Goal: Information Seeking & Learning: Learn about a topic

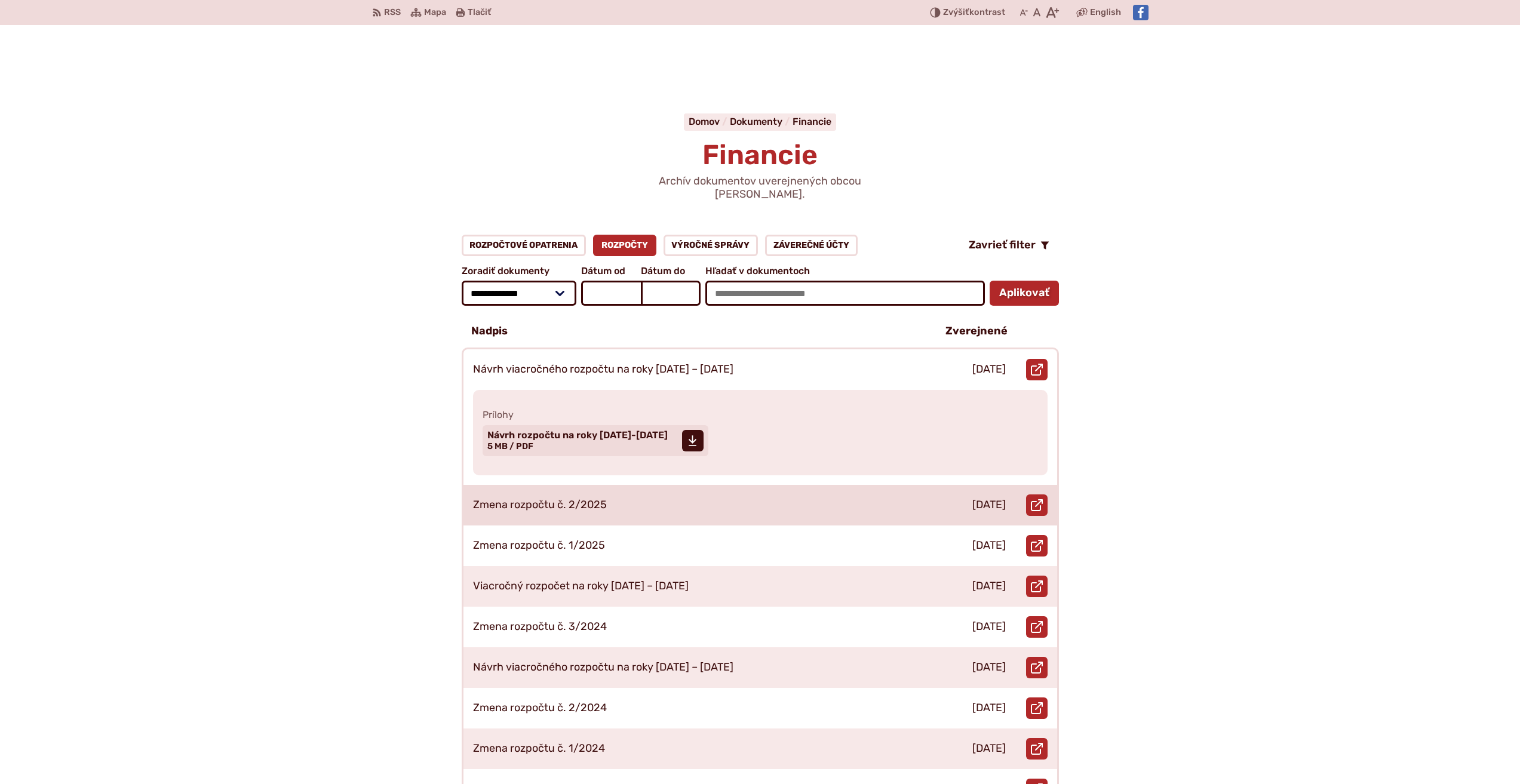
scroll to position [179, 0]
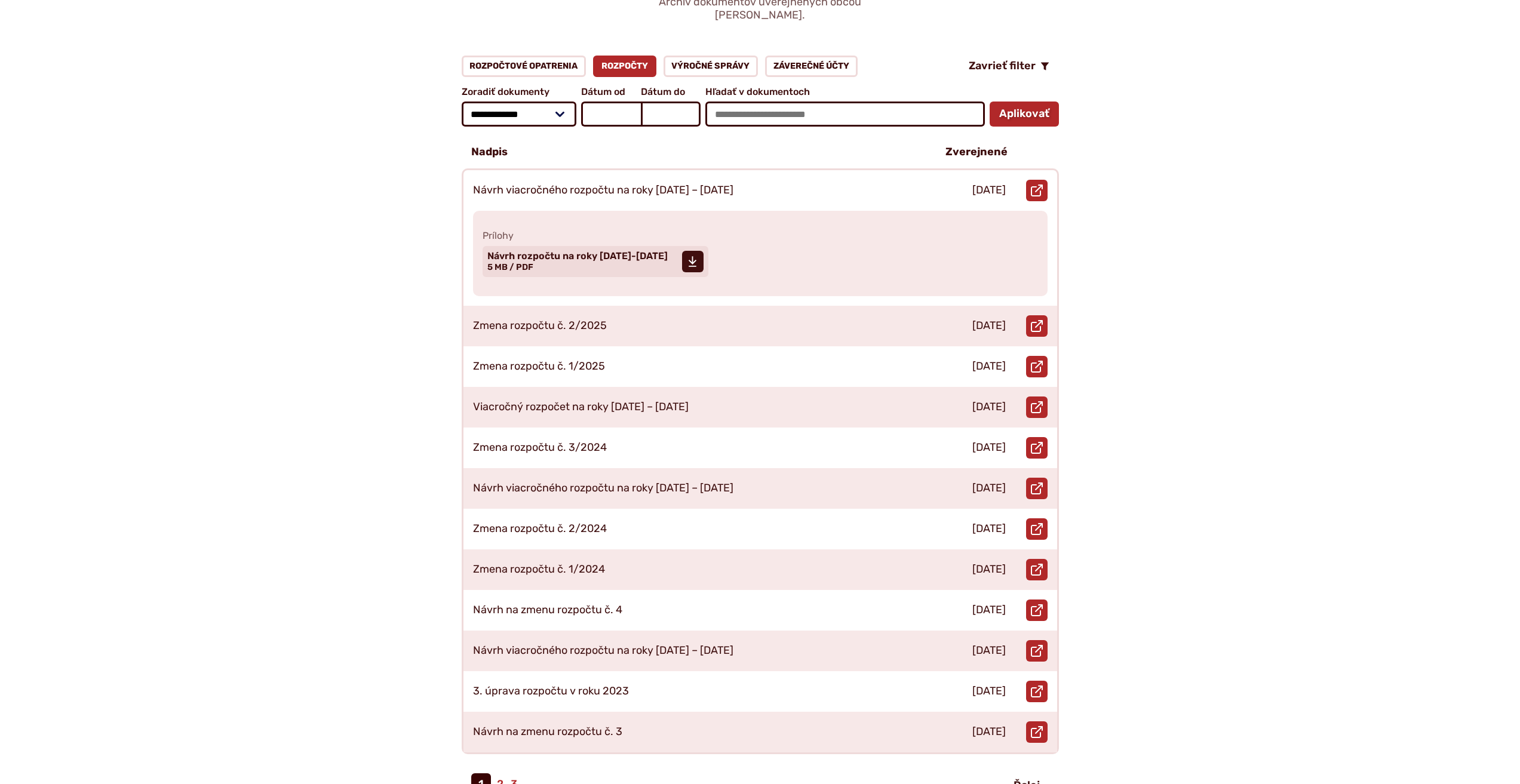
click at [424, 244] on div "**********" at bounding box center [760, 431] width 814 height 751
click at [377, 232] on div "**********" at bounding box center [760, 431] width 814 height 751
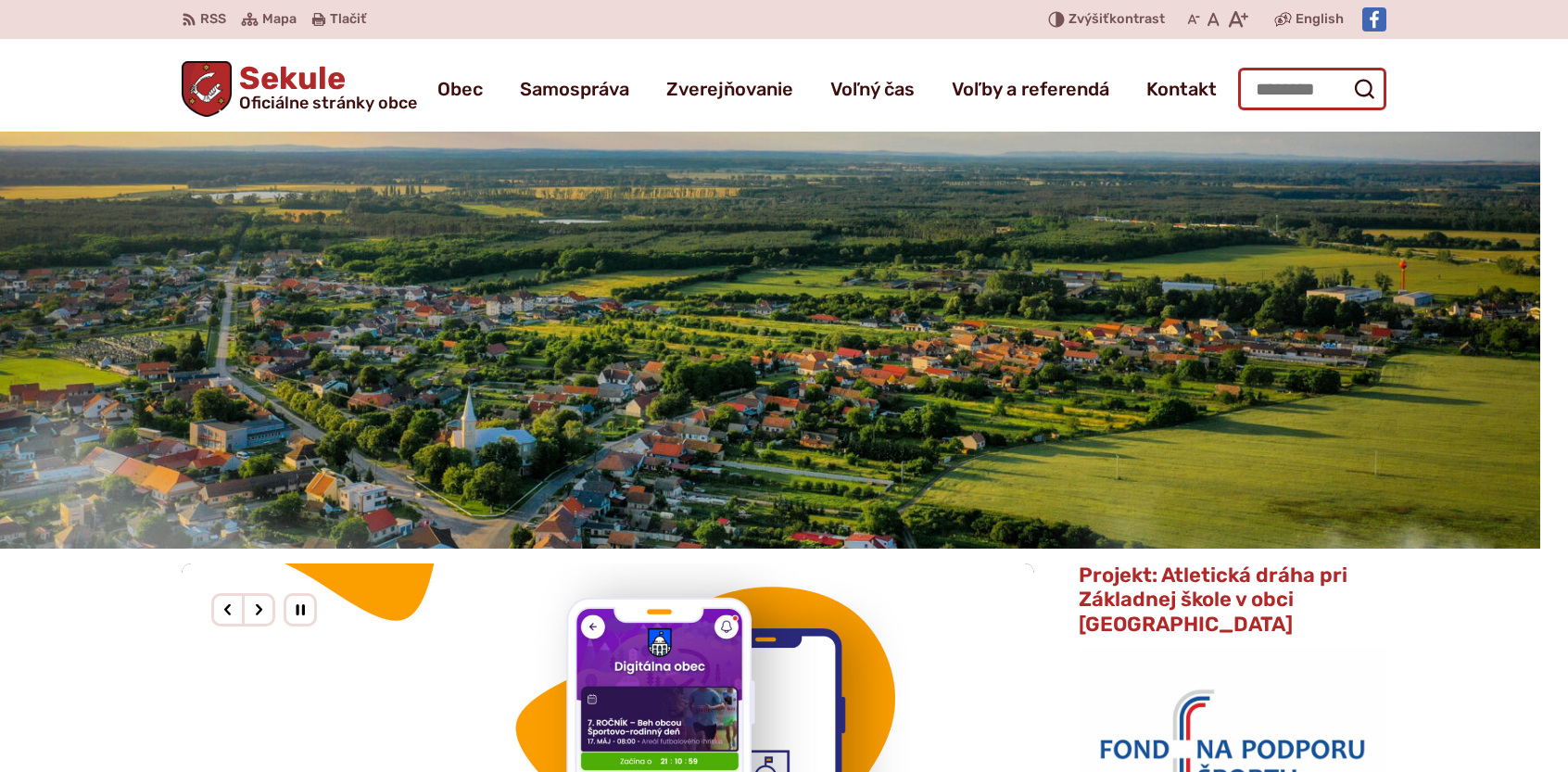
click at [1271, 85] on input "Hľadať:" at bounding box center [1312, 89] width 148 height 43
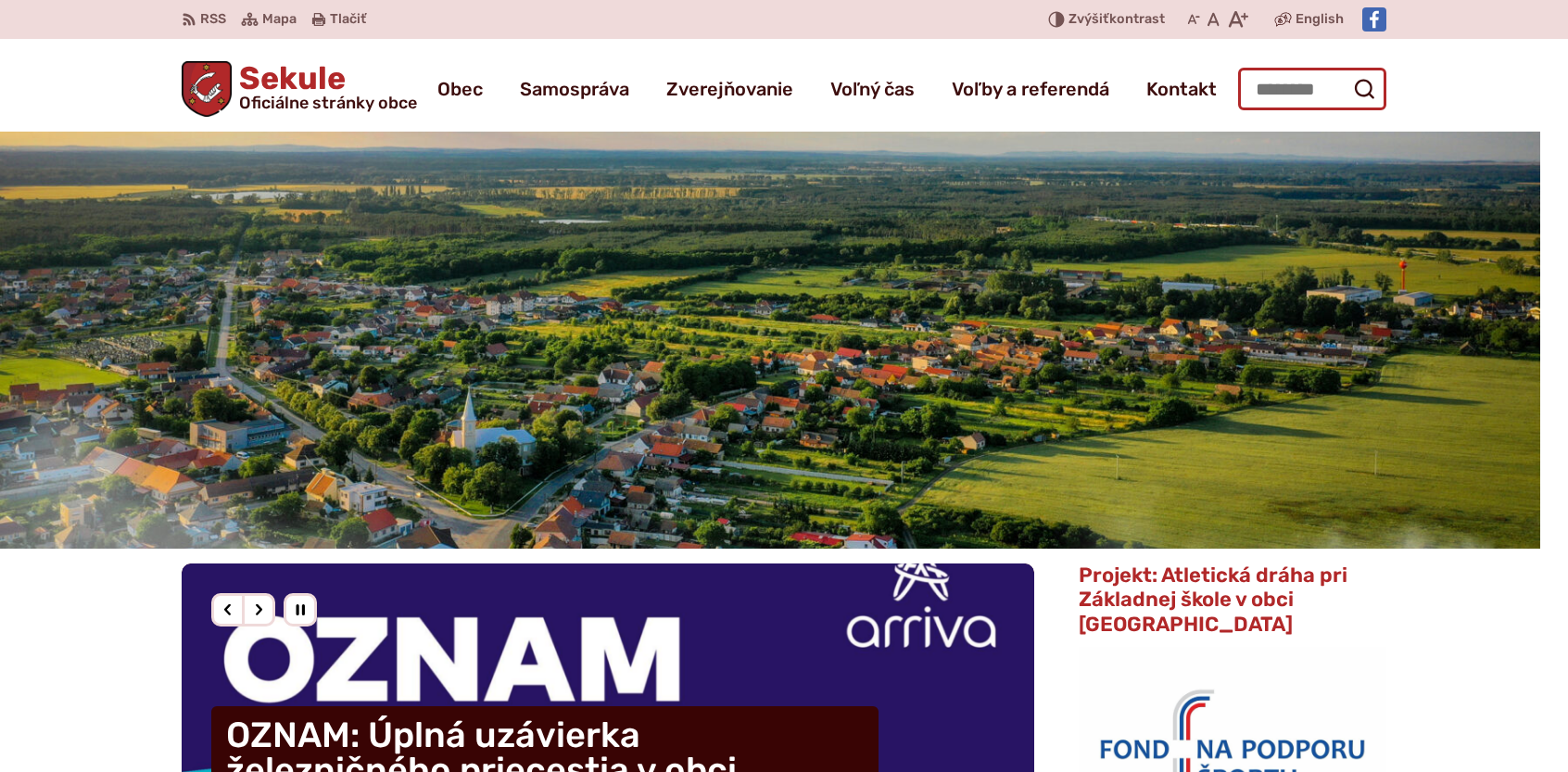
type input "**********"
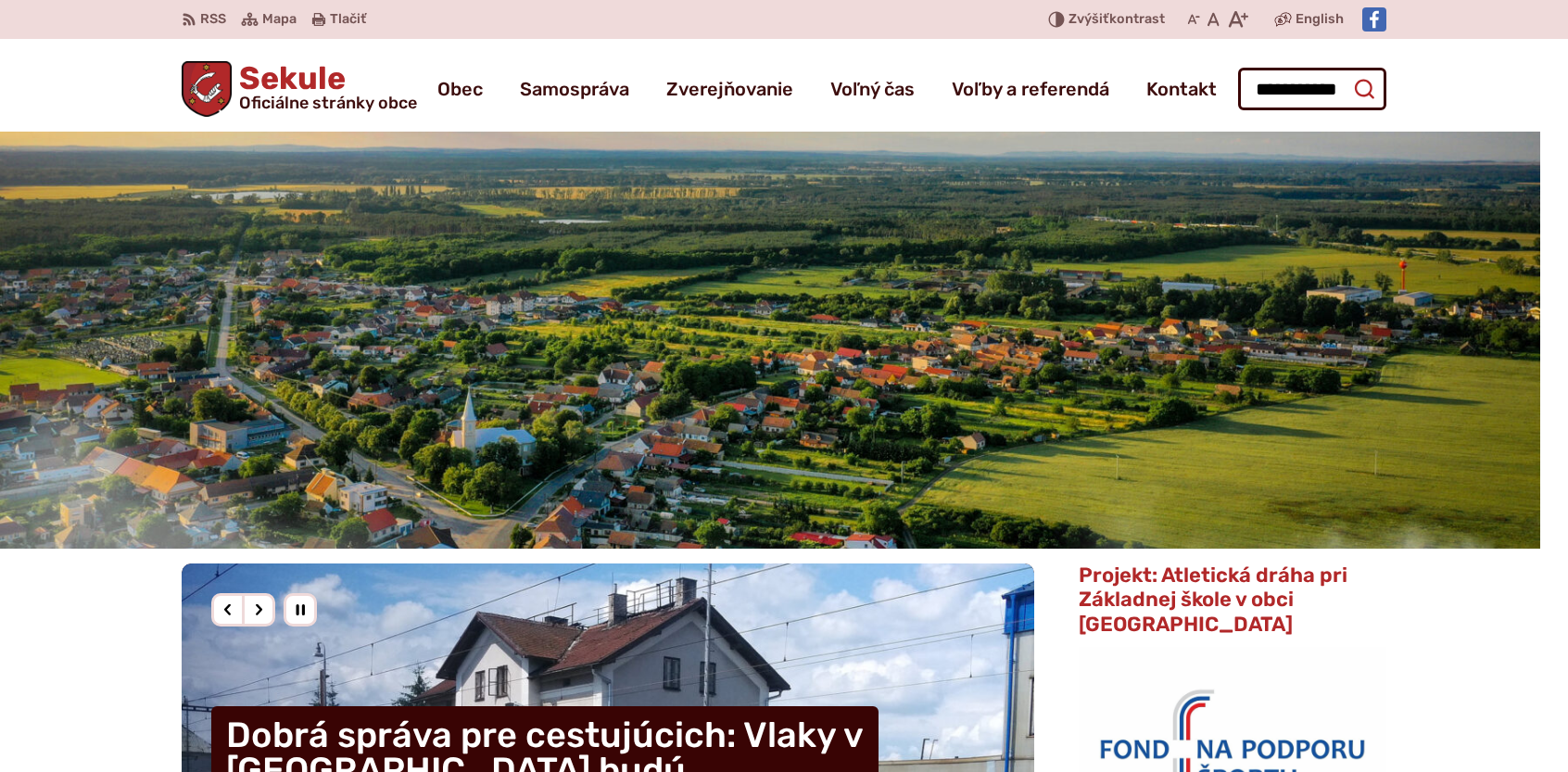
click at [1357, 77] on button "Odoslať vyhľadávací formulár" at bounding box center [1363, 89] width 33 height 33
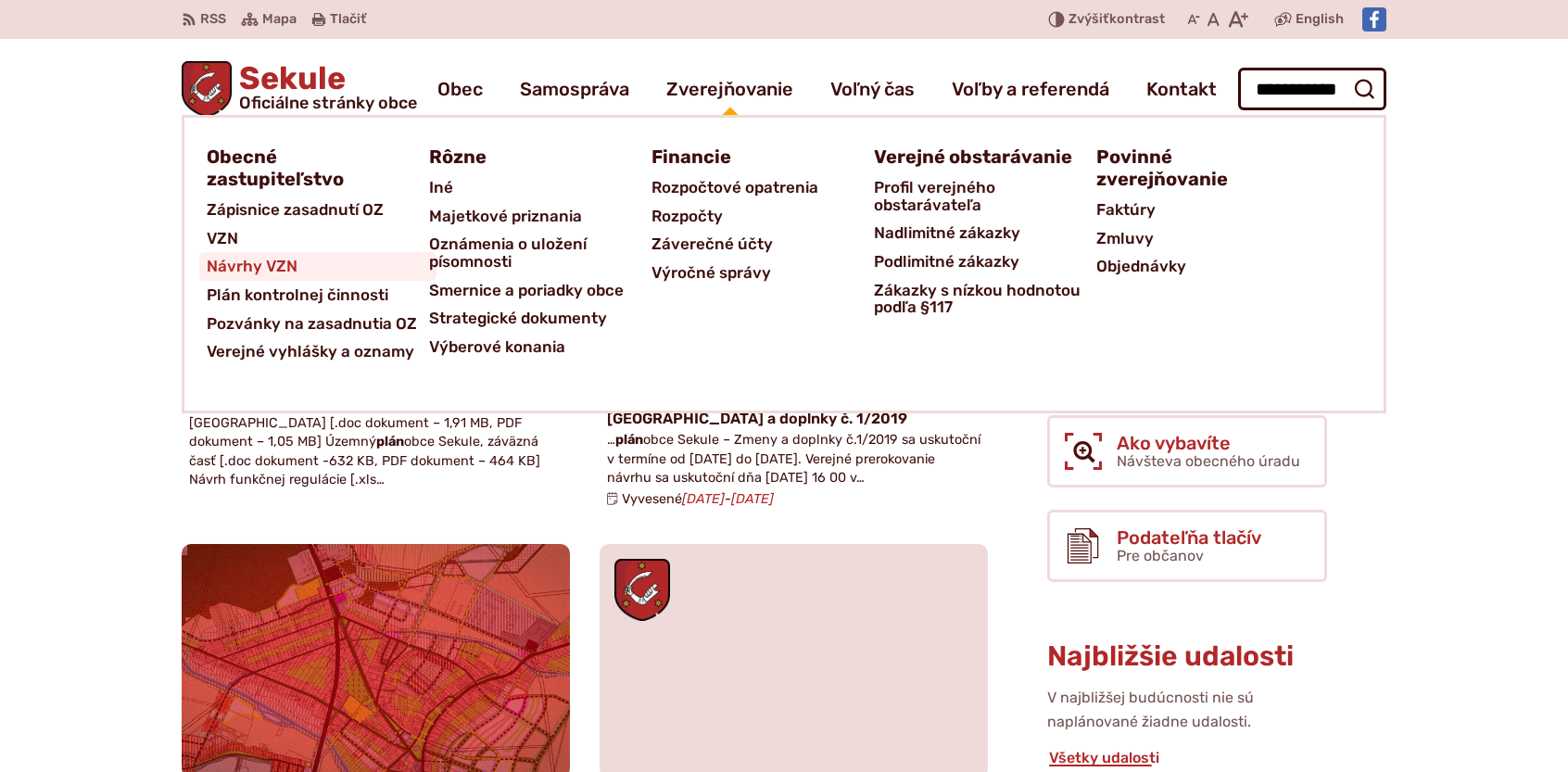
click at [252, 263] on span "Návrhy VZN" at bounding box center [252, 267] width 91 height 29
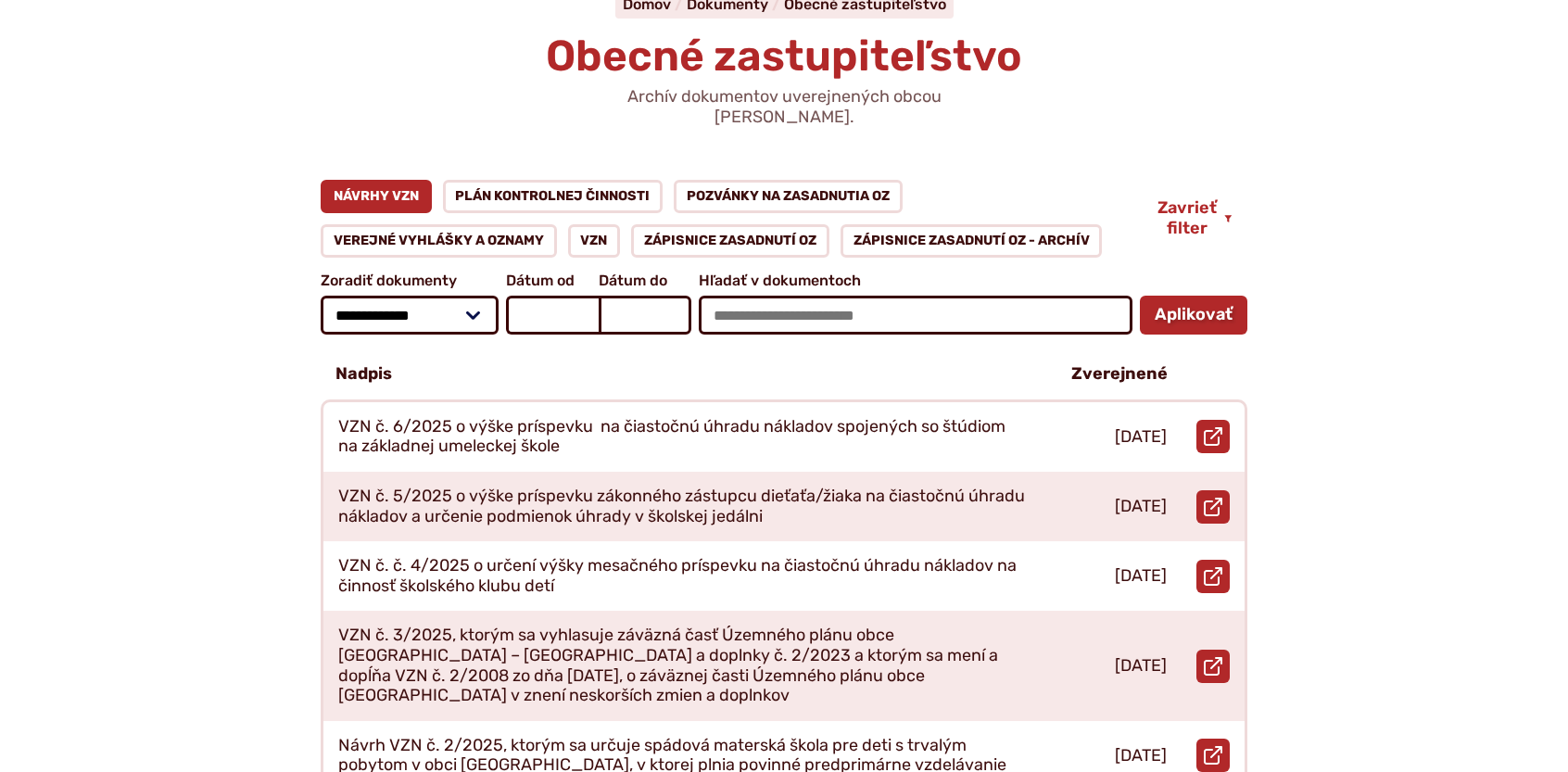
scroll to position [185, 0]
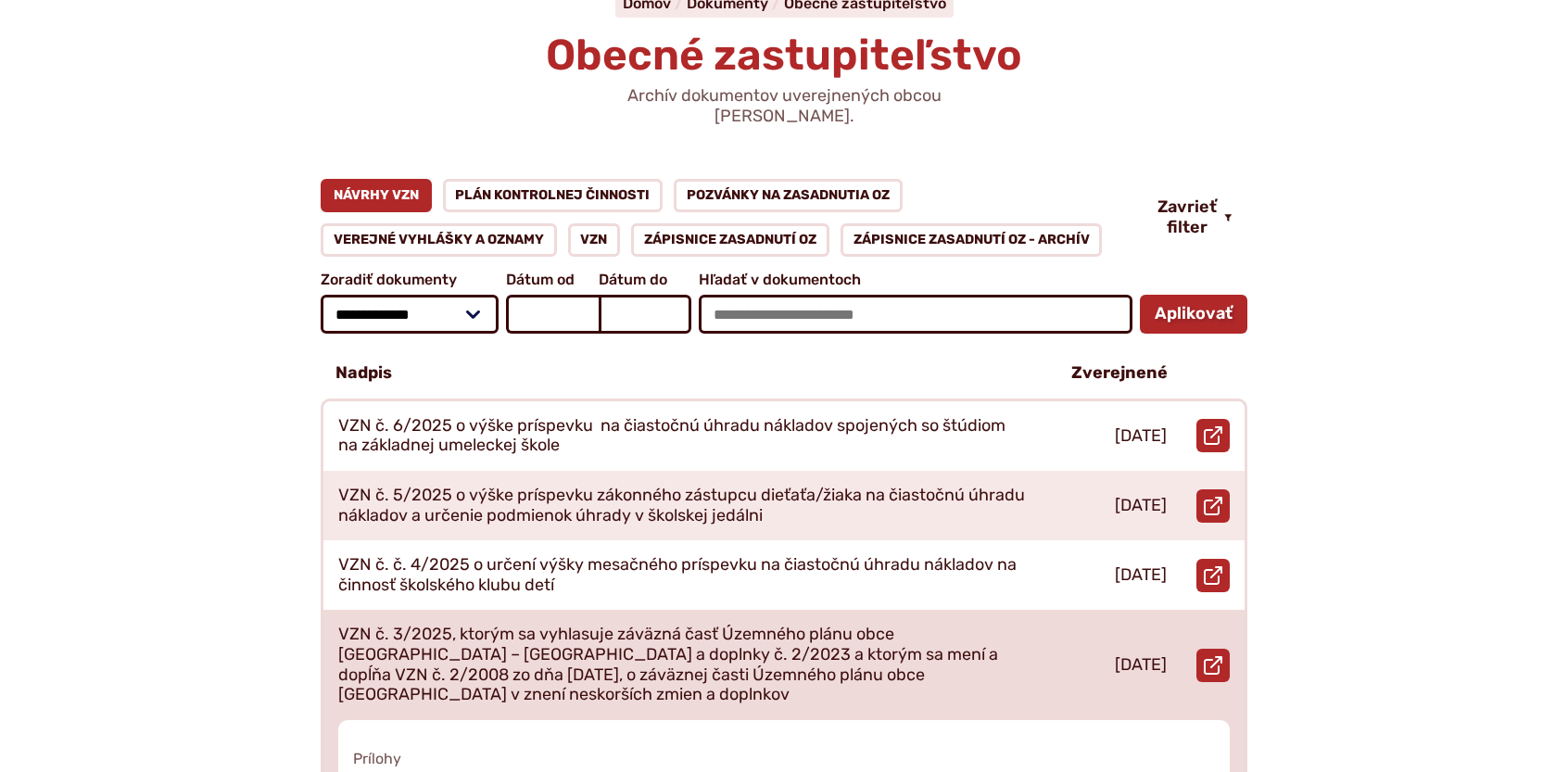
click at [807, 625] on p "VZN č. 3/2025, ktorým sa vyhlasuje záväzná časť Územného plánu obce Sekule – Zm…" at bounding box center [683, 664] width 689 height 80
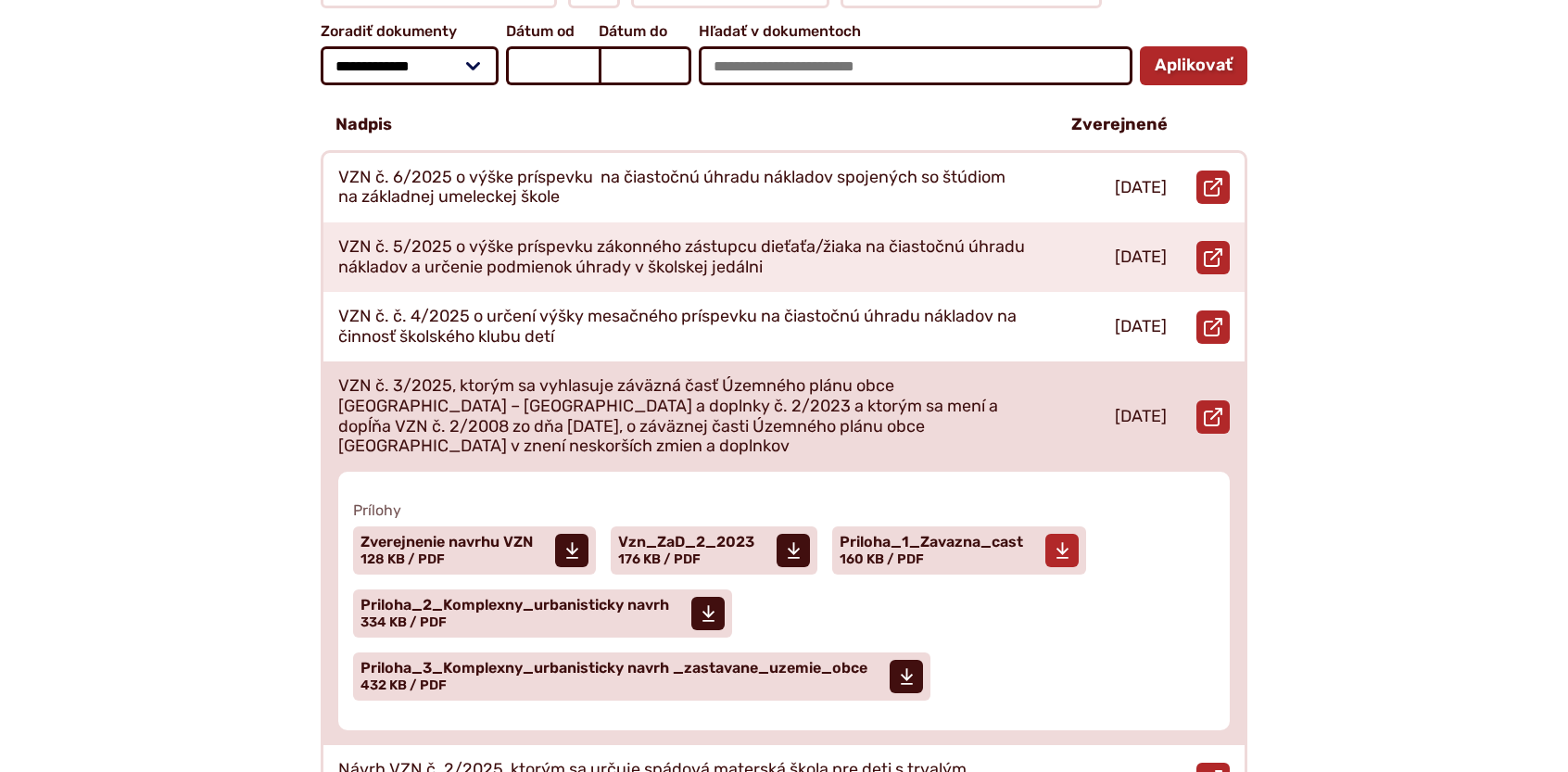
scroll to position [464, 0]
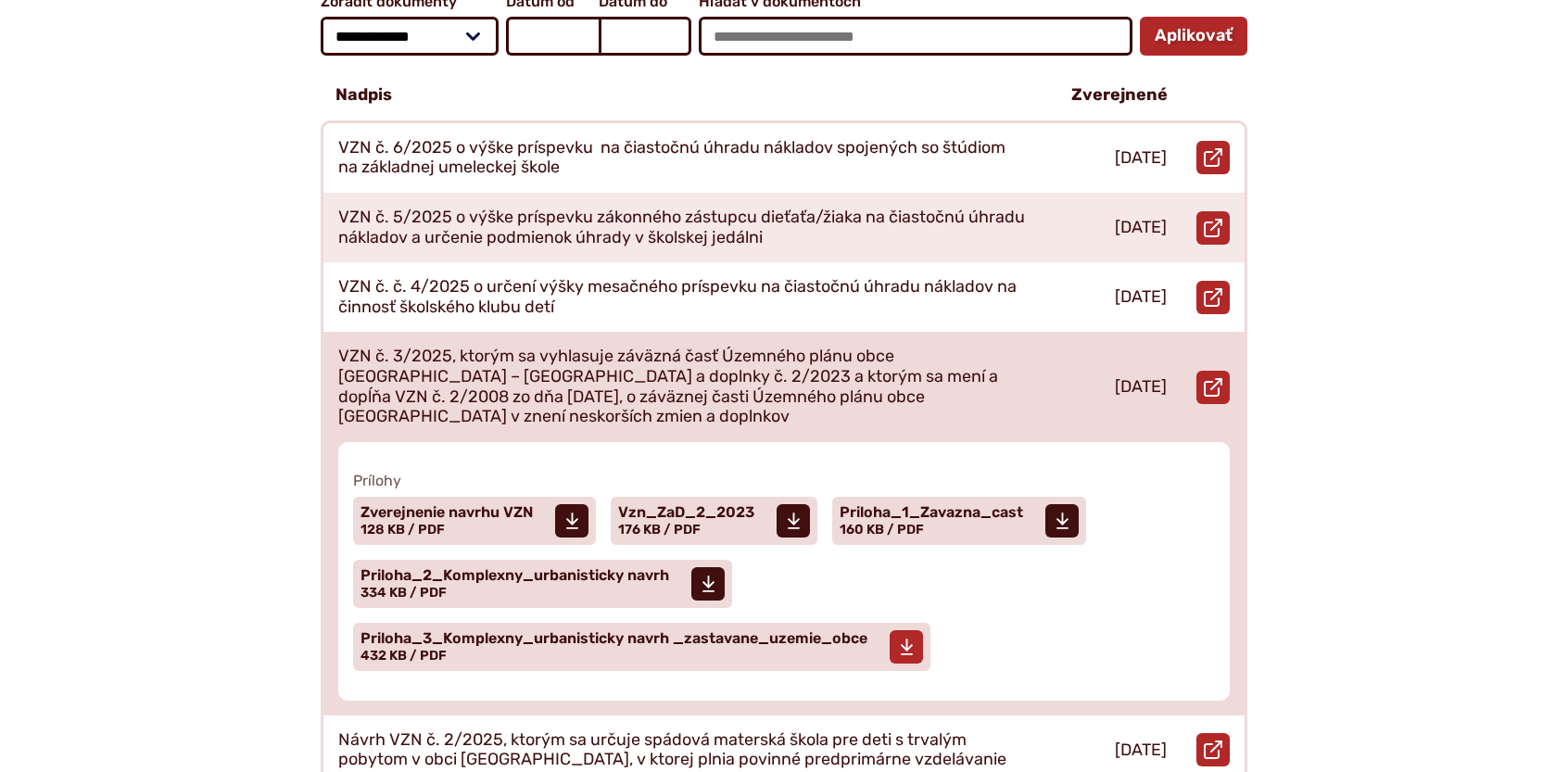
click at [668, 631] on span "Priloha_3_Komplexny_urbanisticky navrh _zastavane_uzemie_obce" at bounding box center [614, 638] width 507 height 15
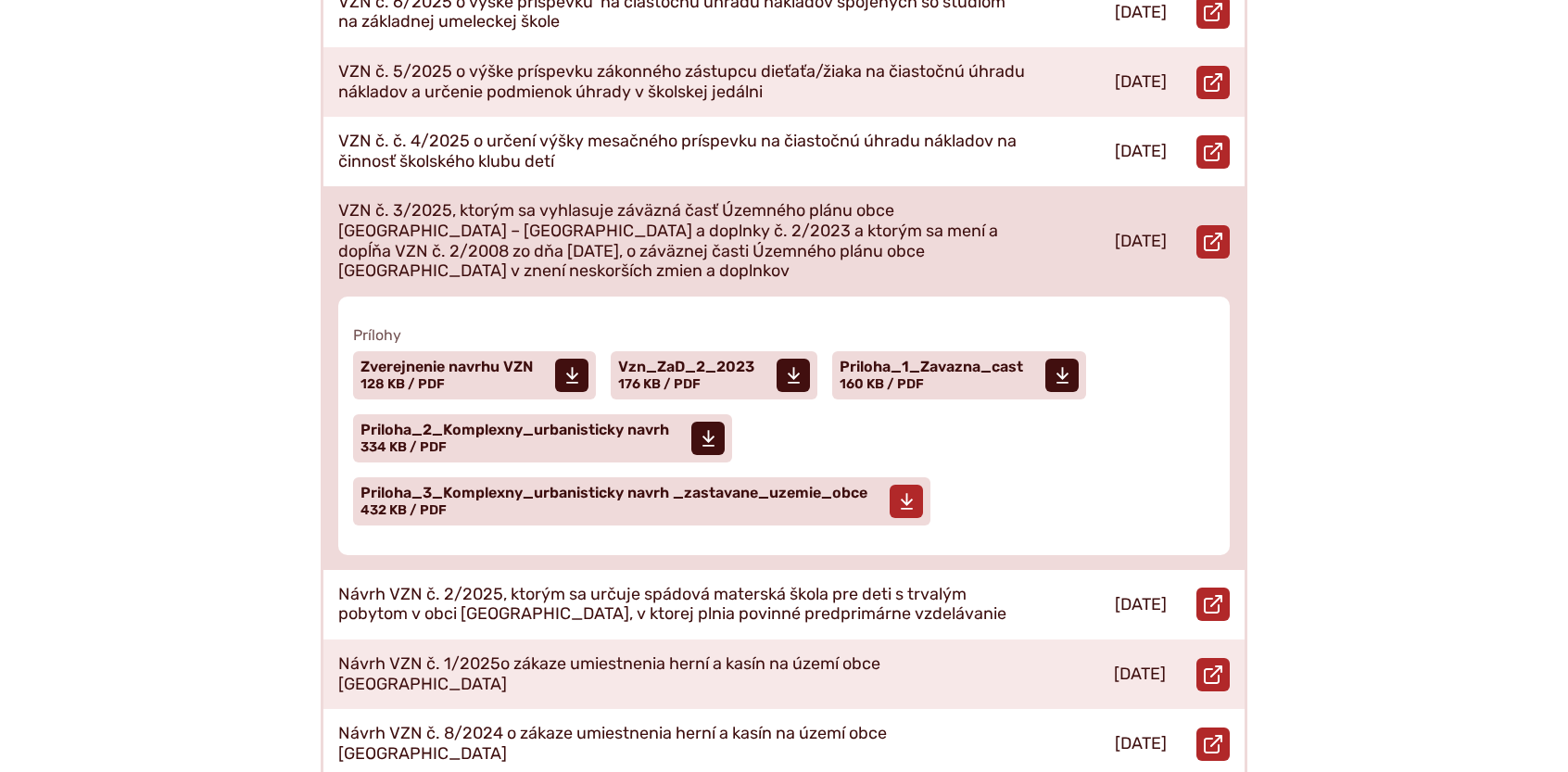
scroll to position [649, 0]
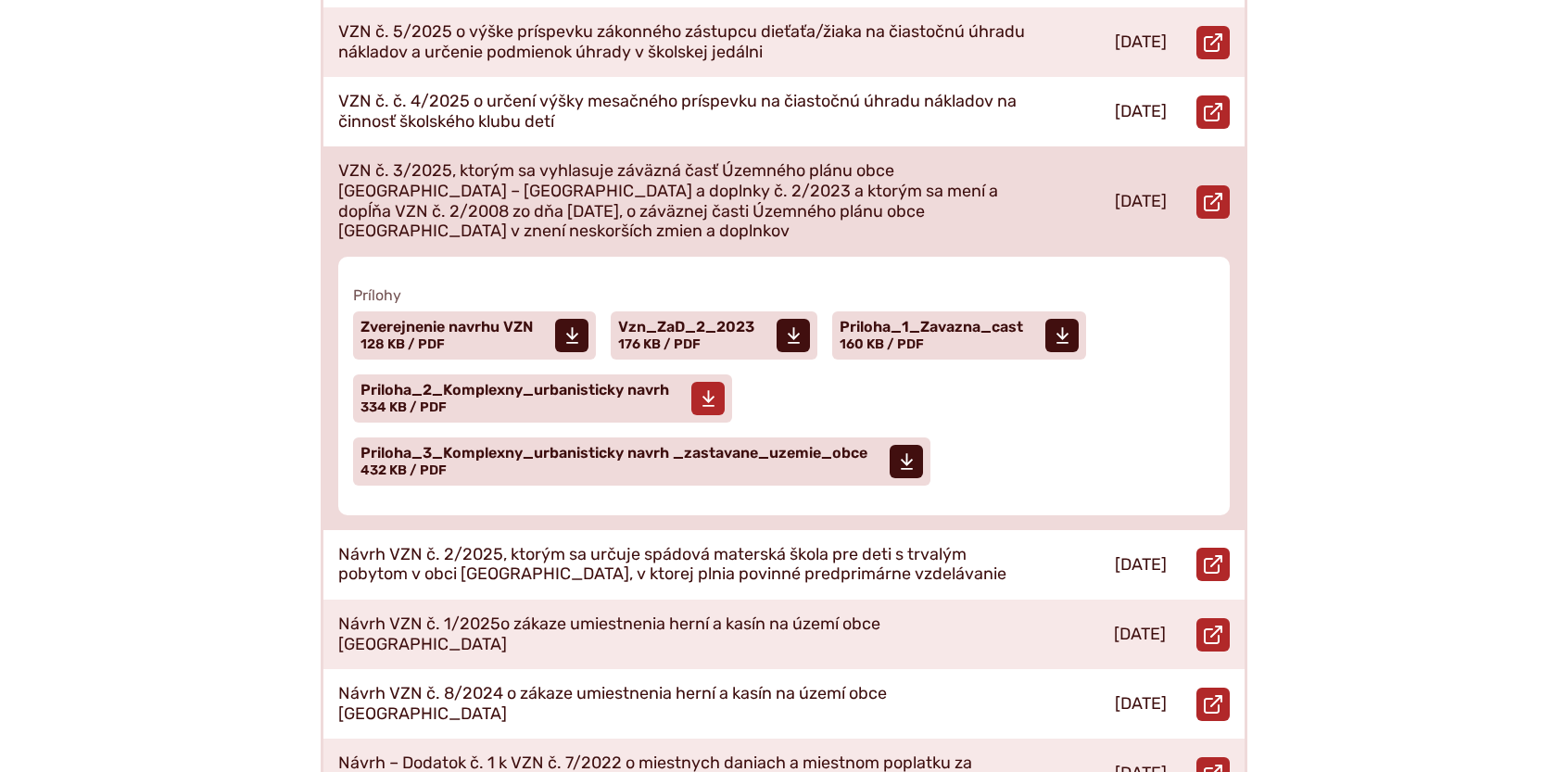
click at [604, 383] on span "Priloha_2_Komplexny_urbanisticky navrh" at bounding box center [515, 390] width 308 height 15
click at [950, 320] on span "Priloha_1_Zavazna_cast" at bounding box center [931, 327] width 183 height 15
click at [708, 320] on span "Vzn_ZaD_2_2023" at bounding box center [686, 327] width 136 height 15
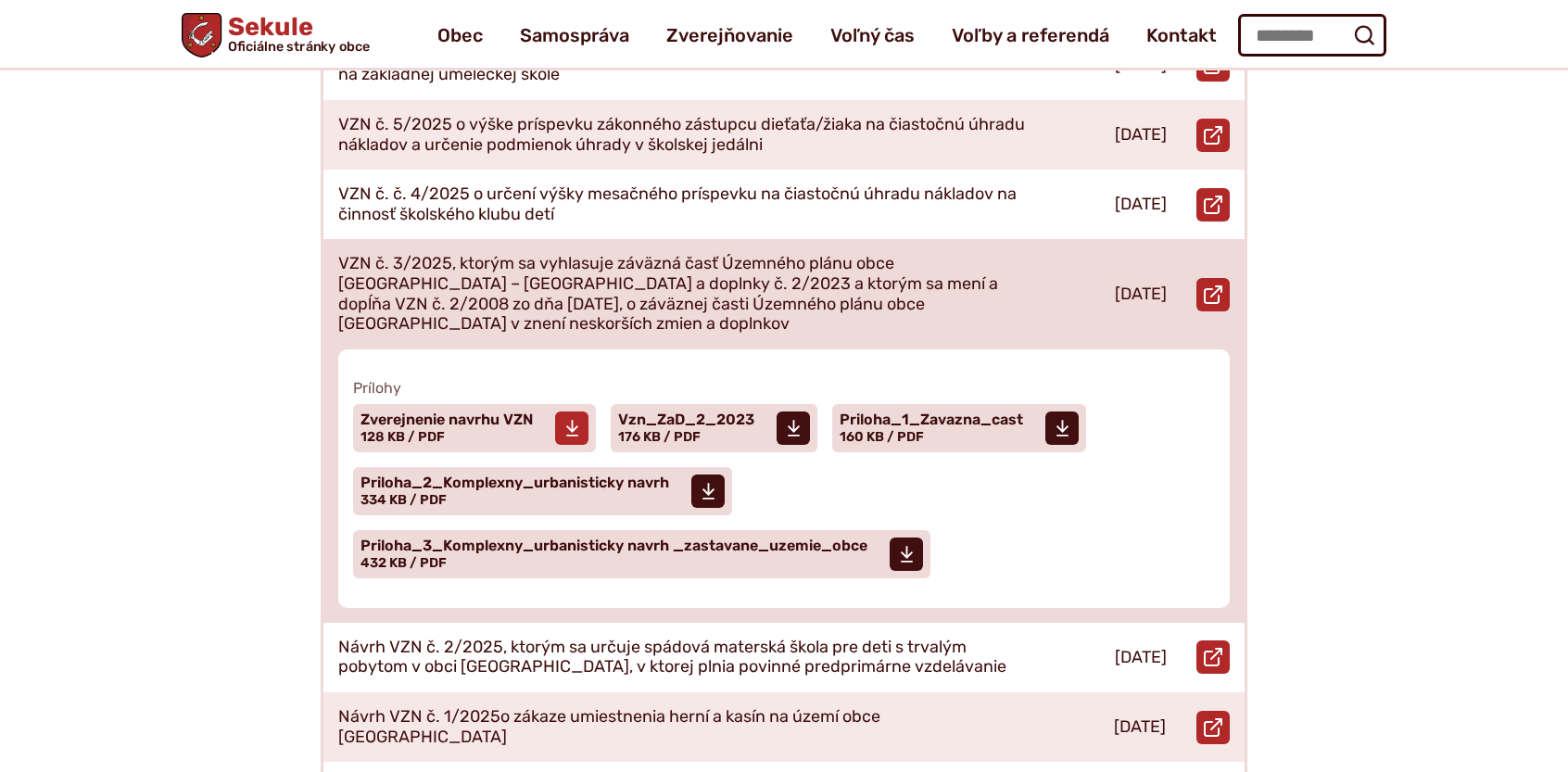
click at [464, 412] on span "Zverejnenie navrhu VZN" at bounding box center [447, 419] width 173 height 15
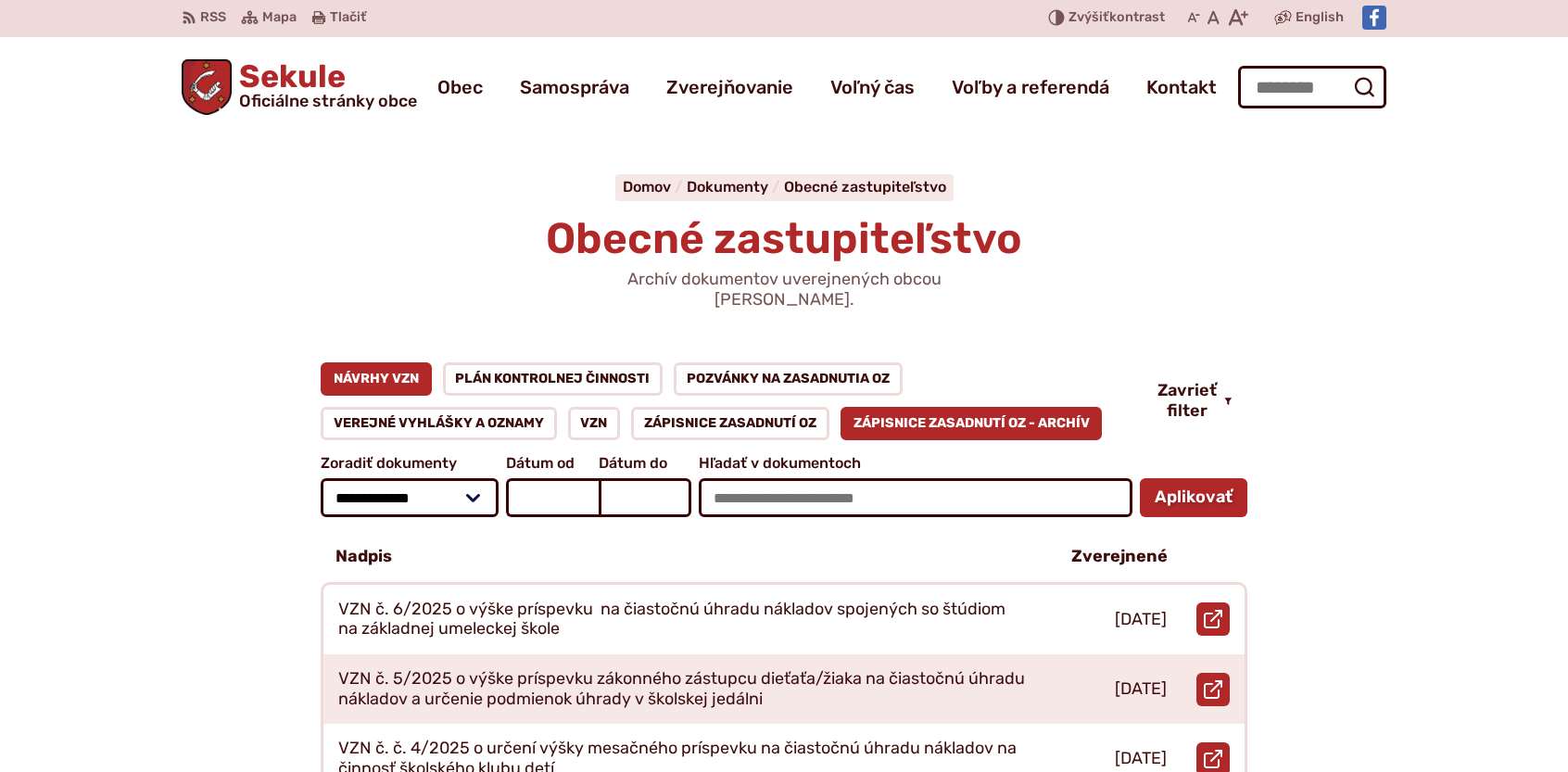
scroll to position [0, 0]
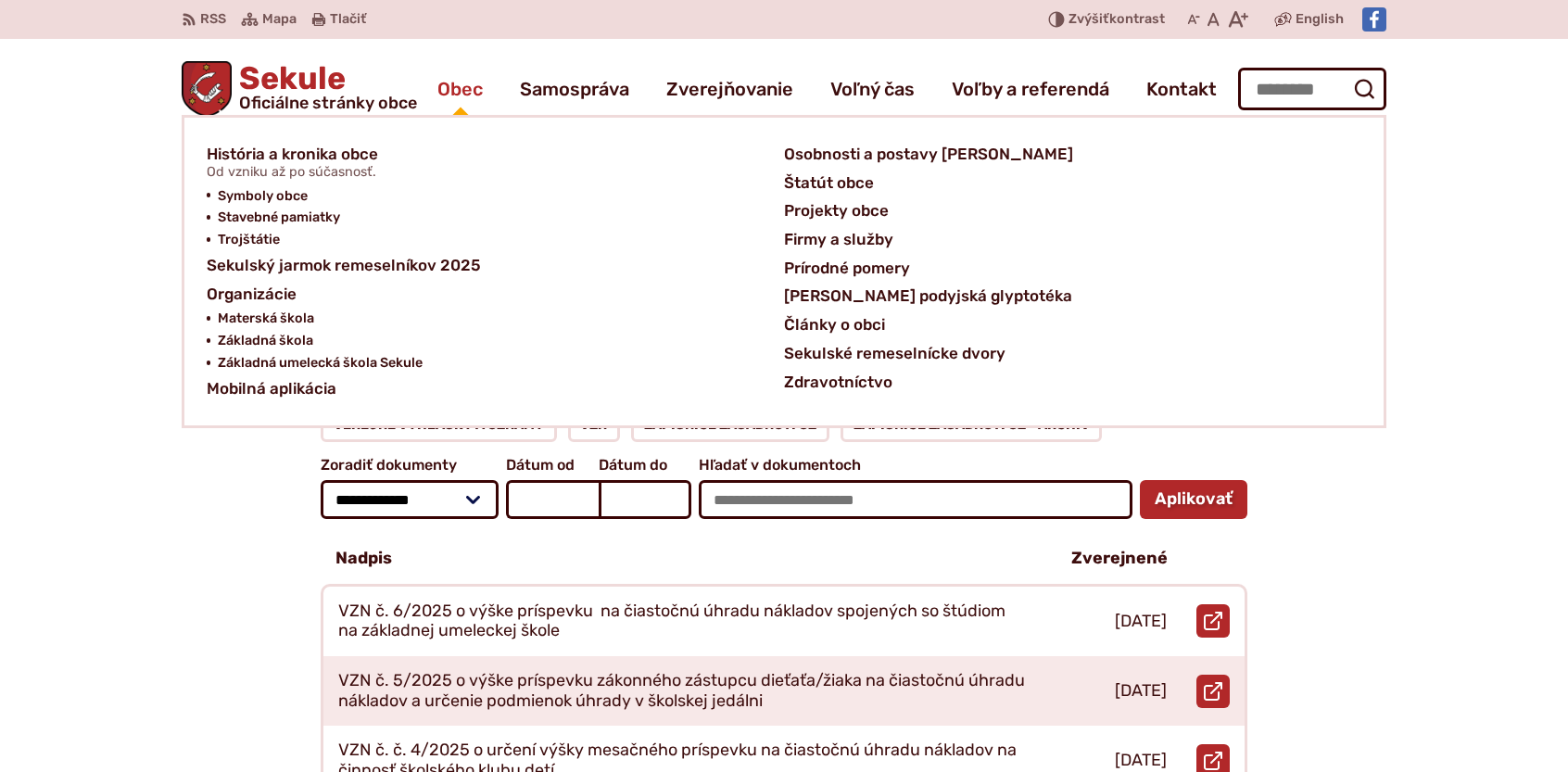
click at [460, 88] on span "Obec" at bounding box center [460, 89] width 46 height 52
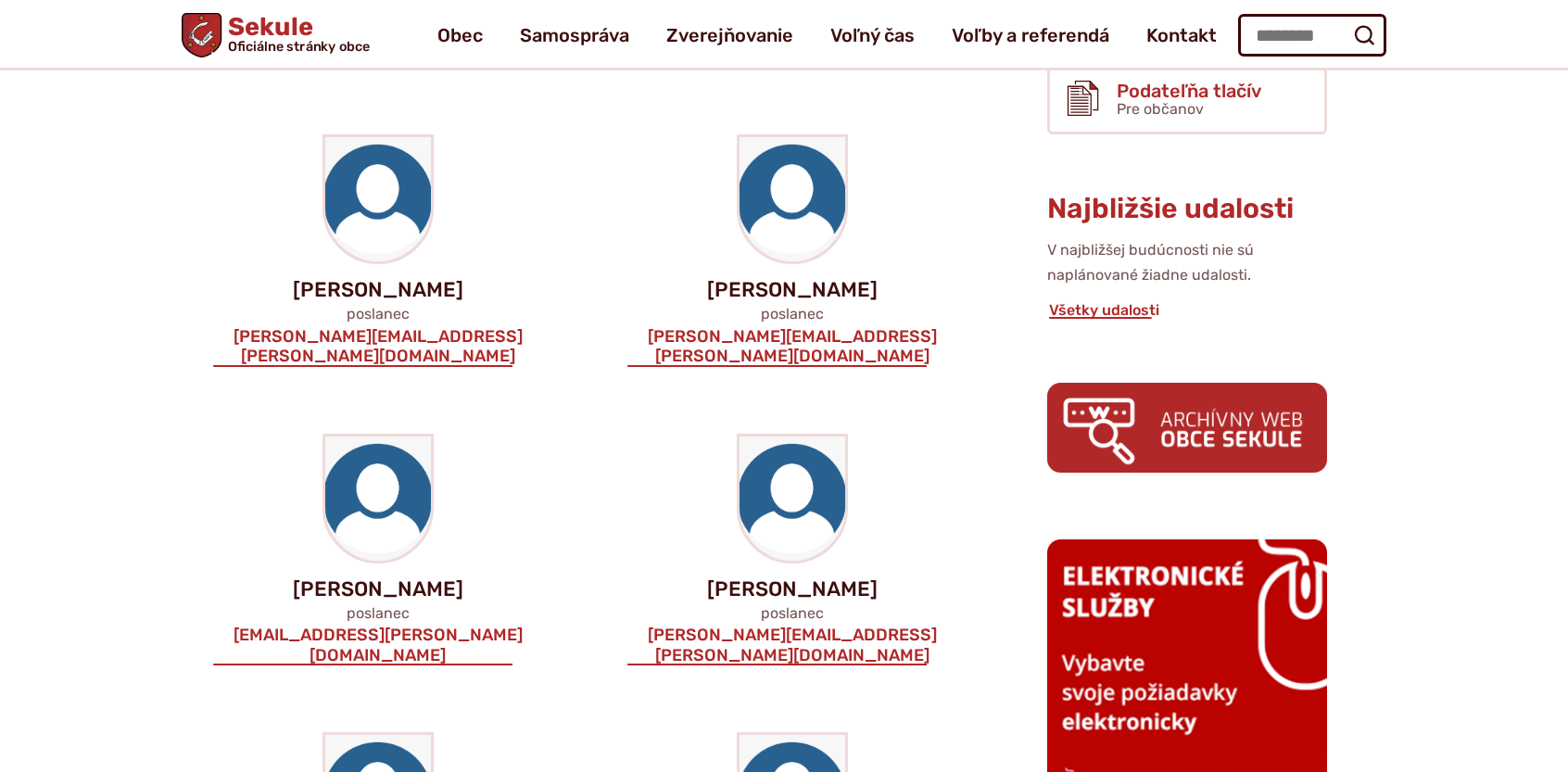
scroll to position [649, 0]
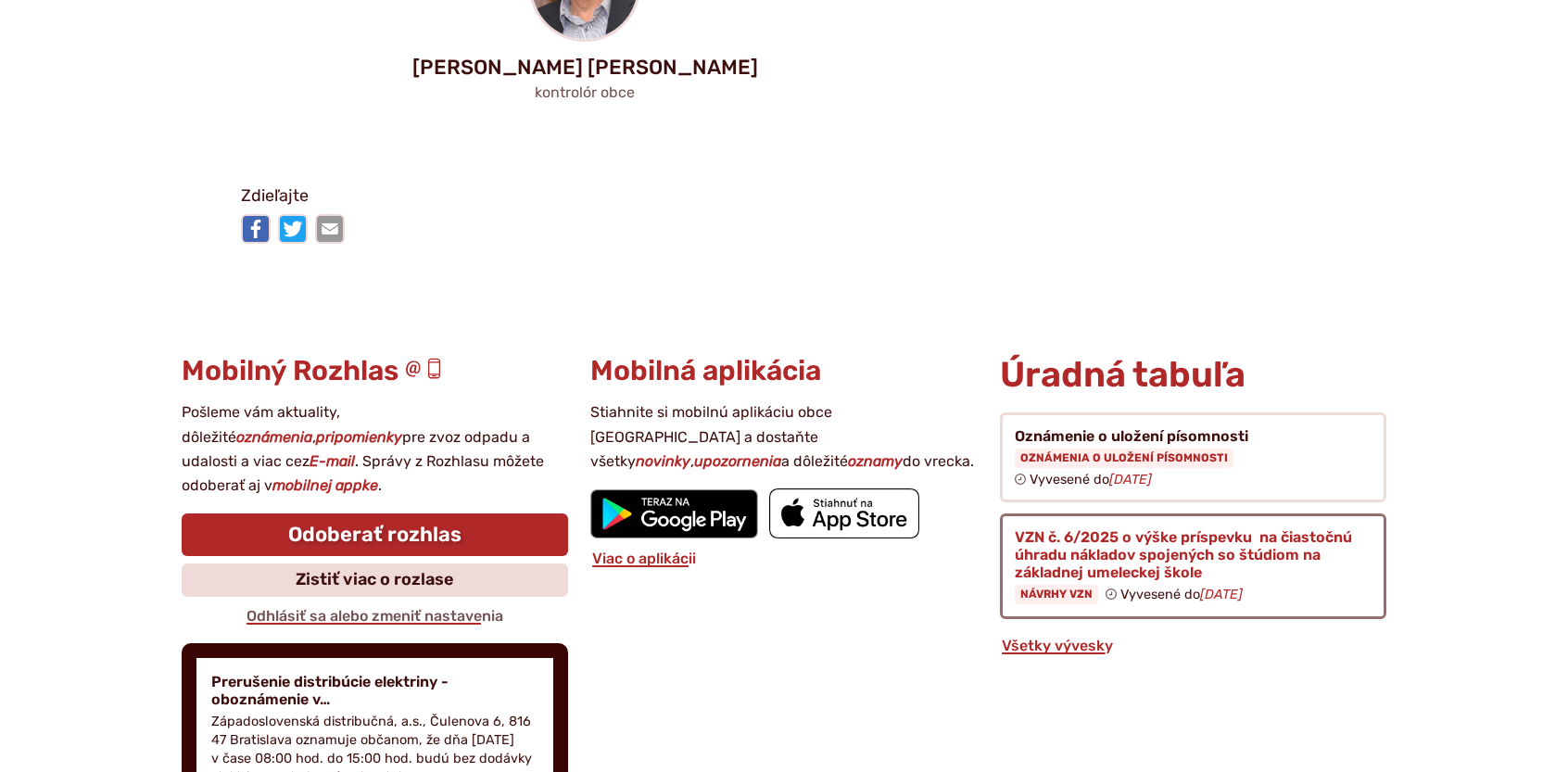
scroll to position [2039, 0]
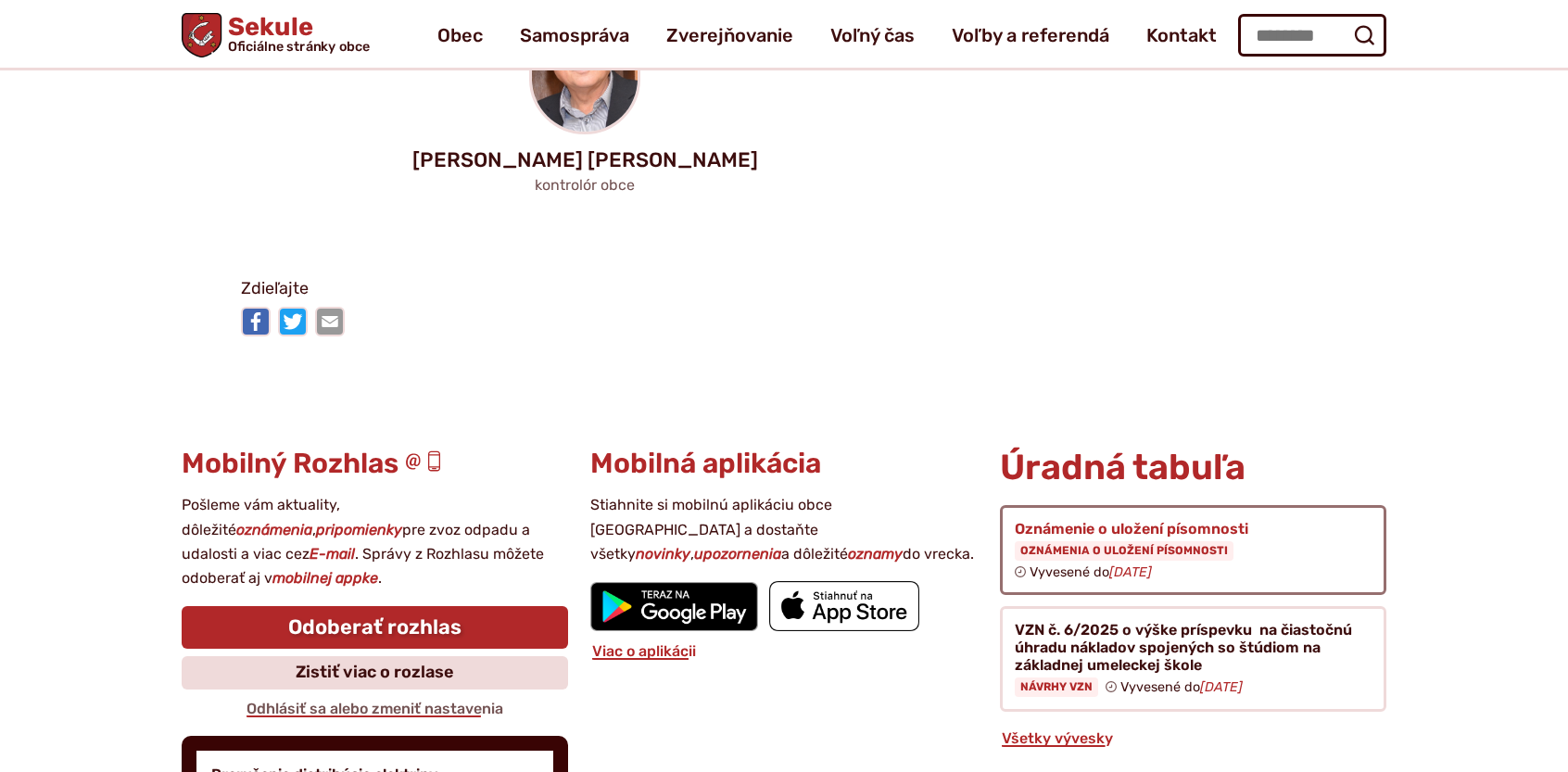
click at [1190, 505] on figure at bounding box center [1193, 550] width 387 height 90
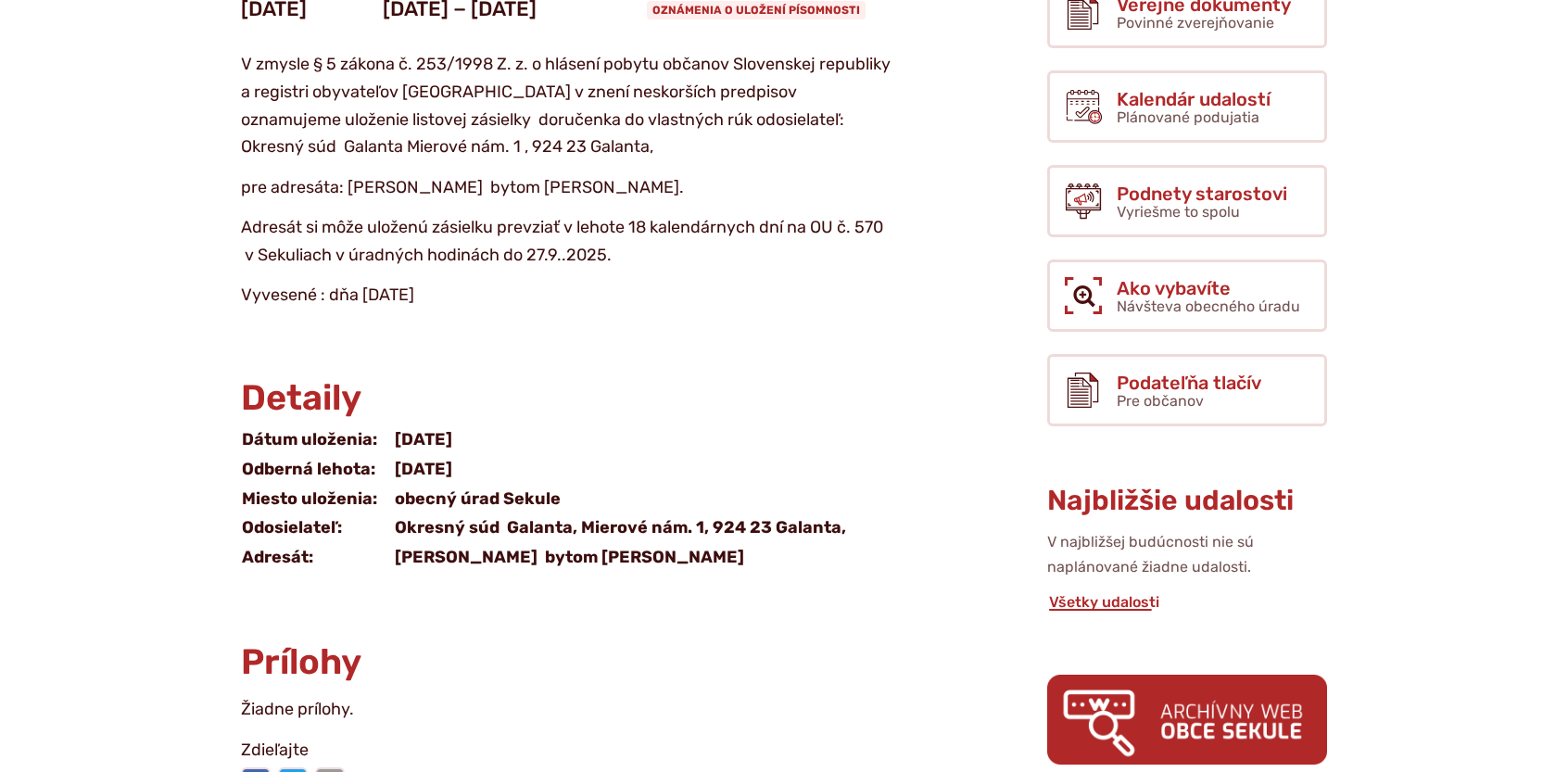
scroll to position [464, 0]
